Goal: Task Accomplishment & Management: Manage account settings

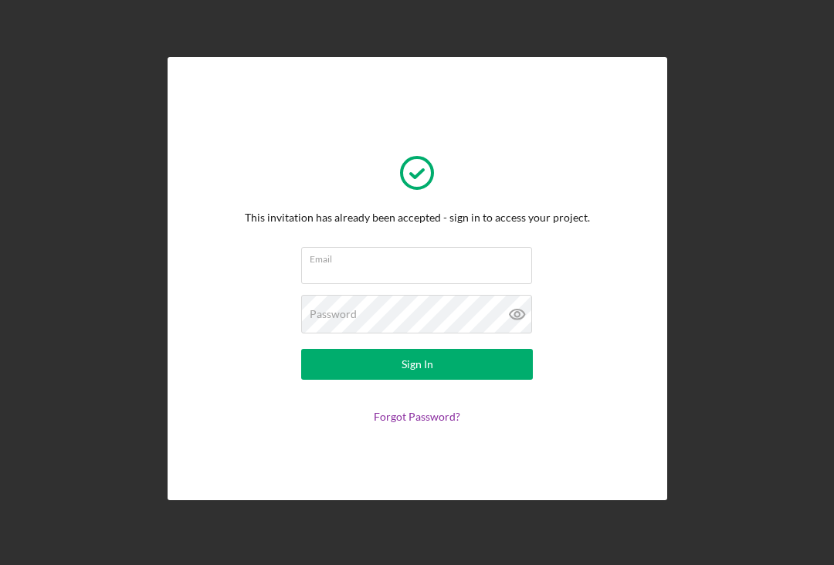
scroll to position [-1, 0]
click at [453, 273] on input "Email" at bounding box center [416, 265] width 231 height 37
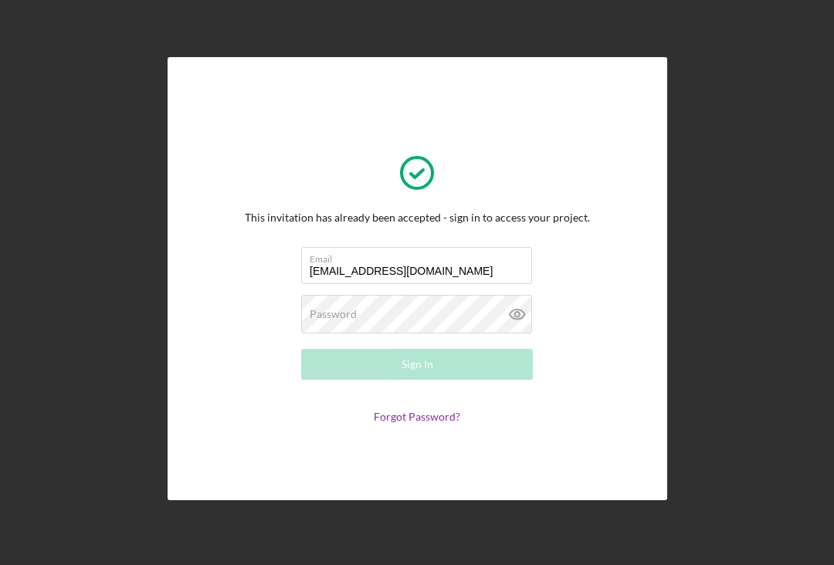
type input "[EMAIL_ADDRESS][DOMAIN_NAME]"
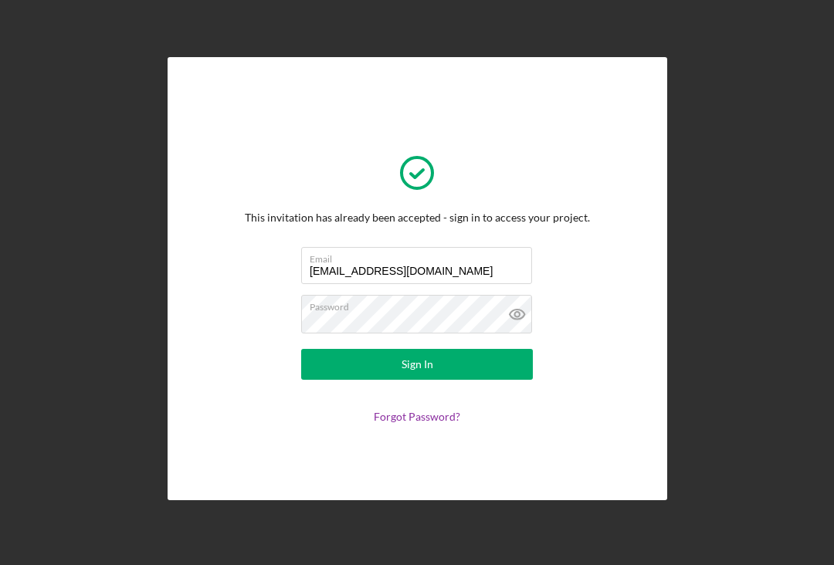
click at [497, 367] on button "Sign In" at bounding box center [417, 364] width 232 height 31
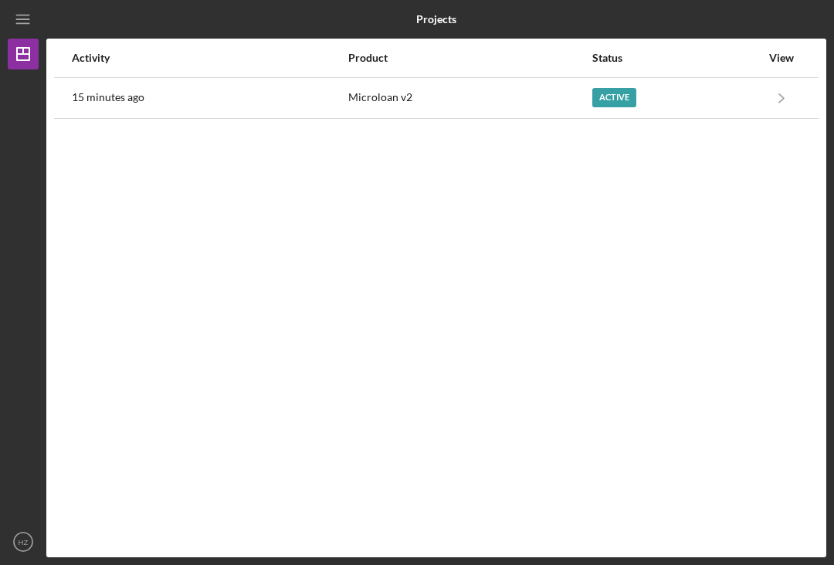
click at [782, 93] on icon "Icon/Navigate" at bounding box center [781, 97] width 35 height 35
